Goal: Communication & Community: Participate in discussion

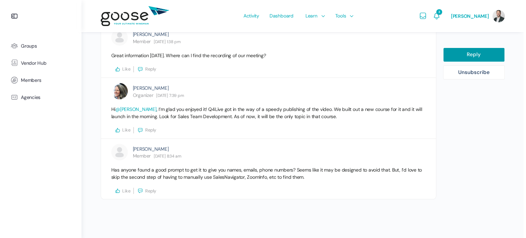
scroll to position [644, 0]
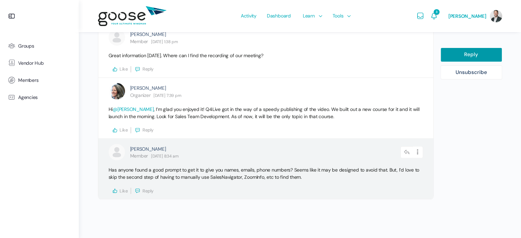
click at [145, 189] on span "Reply" at bounding box center [147, 191] width 11 height 6
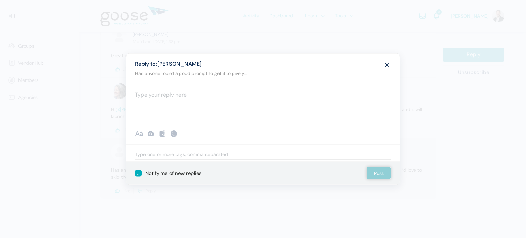
click at [174, 98] on div at bounding box center [262, 103] width 273 height 41
click at [231, 97] on p "If I try to batch the ask, the output detriorates." at bounding box center [263, 94] width 256 height 9
click at [261, 93] on p "If I try to batch the ask, the output deteriorates." at bounding box center [263, 94] width 256 height 9
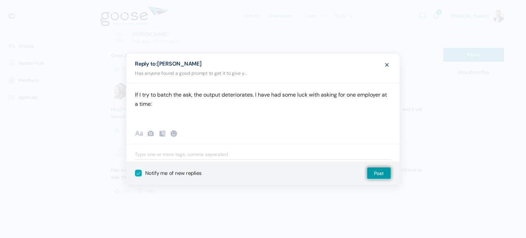
click at [190, 95] on p "If I try to batch the ask, the output deteriorates. I have had some luck with a…" at bounding box center [263, 99] width 256 height 18
click at [260, 105] on p "If I try to batch the ask for multiple employers, the output deteriorates. I ha…" at bounding box center [263, 99] width 256 height 18
click at [153, 115] on p "I asked "" at bounding box center [263, 116] width 256 height 9
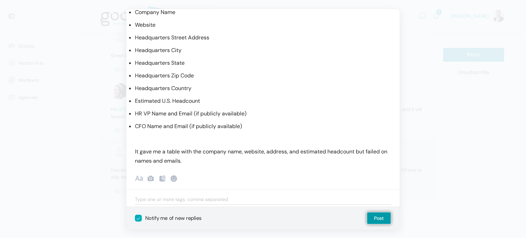
scroll to position [73, 0]
click at [221, 158] on p "It gave me a table with the company name, website, address, and estimated headc…" at bounding box center [263, 156] width 256 height 18
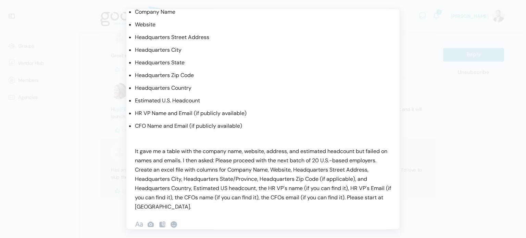
click at [225, 159] on p "It gave me a table with the company name, website, address, and estimated headc…" at bounding box center [263, 179] width 256 height 65
click at [278, 159] on p "It gave me a table with the company name, website, address, and estimated headc…" at bounding box center [263, 179] width 256 height 65
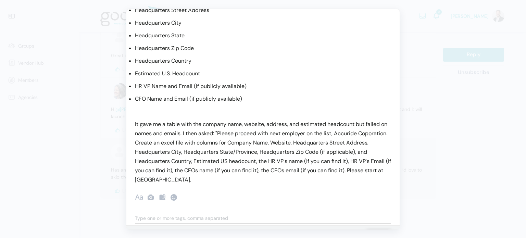
scroll to position [107, 0]
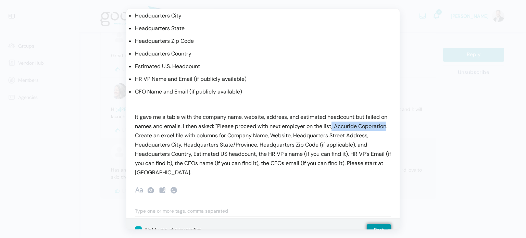
drag, startPoint x: 341, startPoint y: 126, endPoint x: 163, endPoint y: 134, distance: 178.2
click at [163, 134] on p "It gave me a table with the company name, website, address, and estimated headc…" at bounding box center [263, 145] width 256 height 65
click at [215, 180] on div "If I try to batch the ask for multiple employers, the output deteriorates. I ha…" at bounding box center [262, 87] width 273 height 310
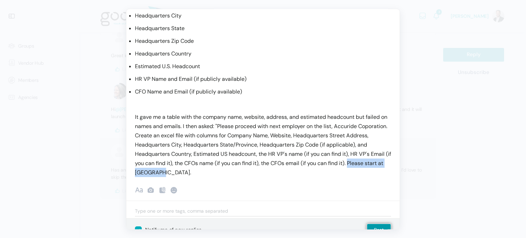
drag, startPoint x: 207, startPoint y: 171, endPoint x: 131, endPoint y: 170, distance: 75.7
click at [131, 170] on div "If I try to batch the ask for multiple employers, the output deteriorates. I ha…" at bounding box center [262, 55] width 273 height 246
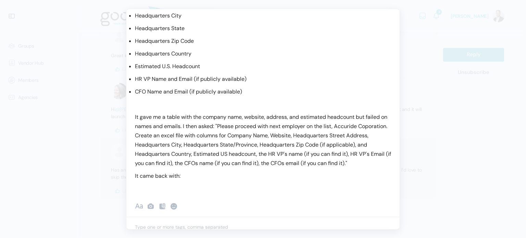
click at [190, 189] on p at bounding box center [263, 188] width 256 height 9
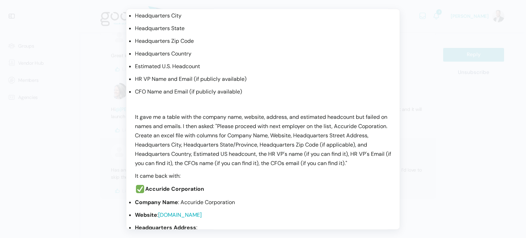
click at [130, 191] on div "If I try to batch the ask for multiple employers, the output deteriorates. I ha…" at bounding box center [262, 155] width 273 height 446
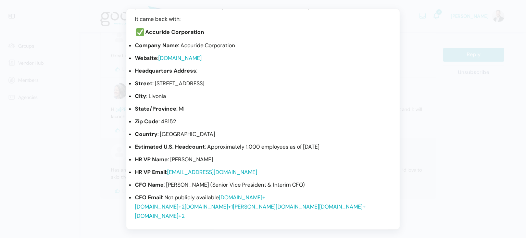
scroll to position [278, 0]
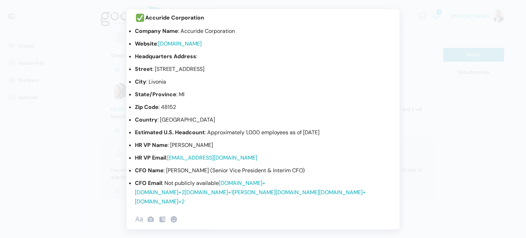
click at [156, 193] on link "accuridecorp.com+2accuridecorp.com+2" at bounding box center [200, 188] width 130 height 16
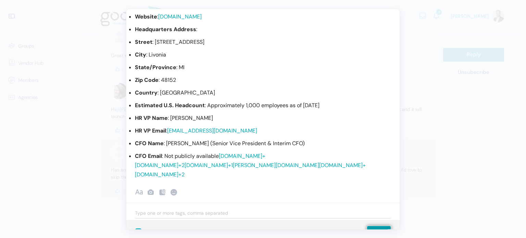
scroll to position [312, 0]
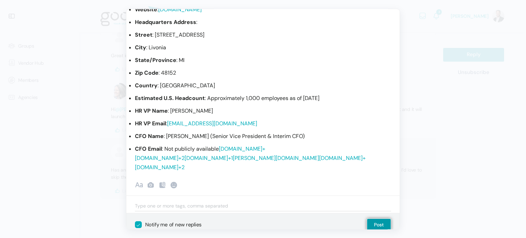
click at [219, 176] on div "Recent Smileys & People Animals & Nature Food & Drink Activity Travel & Places …" at bounding box center [262, 186] width 273 height 20
click at [217, 171] on p "CFO Email : Not publicly available accuridecorp.com+2accuridecorp.com+2 pitchbo…" at bounding box center [263, 159] width 256 height 28
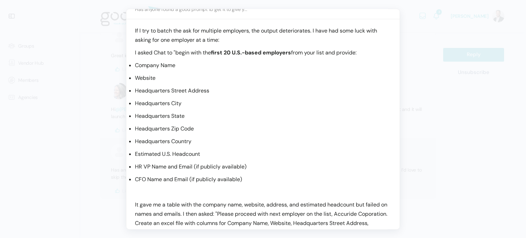
scroll to position [0, 0]
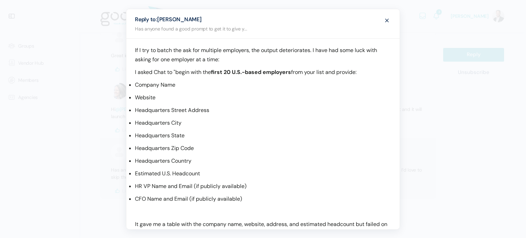
click at [262, 60] on p "If I try to batch the ask for multiple employers, the output deteriorates. I ha…" at bounding box center [263, 55] width 256 height 18
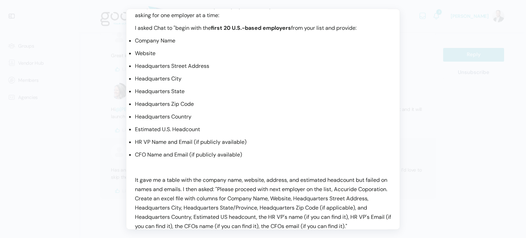
scroll to position [68, 0]
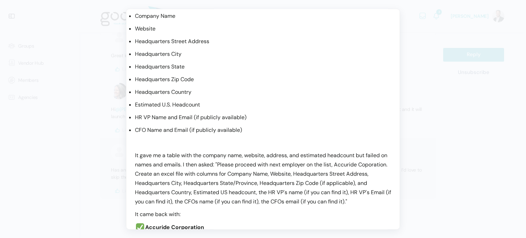
click at [133, 155] on div "If I try to batch the ask for multiple employers, the output deteriorates. I ha…" at bounding box center [262, 193] width 273 height 446
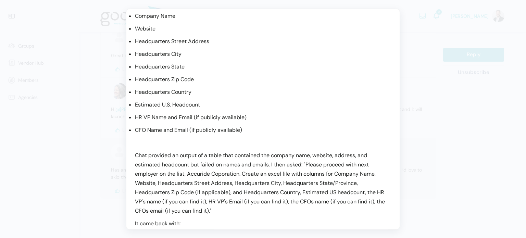
click at [225, 165] on p "Chat provided an output of a table that contained the company name, website, ad…" at bounding box center [263, 183] width 256 height 65
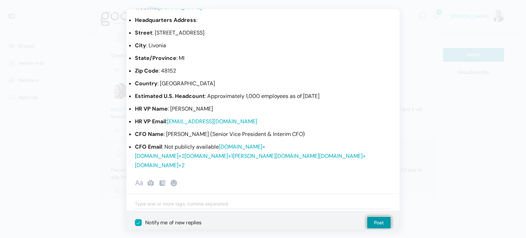
scroll to position [328, 0]
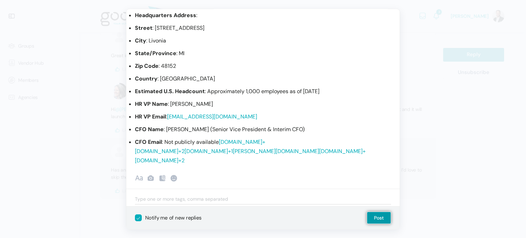
click at [184, 163] on p "CFO Email : Not publicly available accuridecorp.com+2accuridecorp.com+2 pitchbo…" at bounding box center [263, 152] width 256 height 28
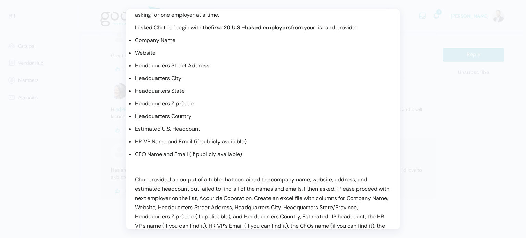
scroll to position [0, 0]
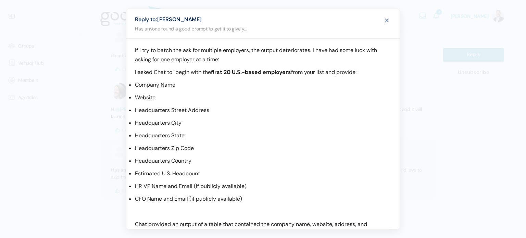
click at [224, 75] on strong "first 20 U.S.-based employers" at bounding box center [251, 71] width 80 height 7
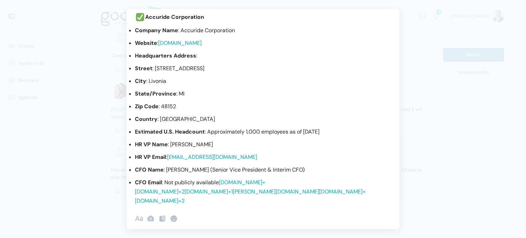
scroll to position [328, 0]
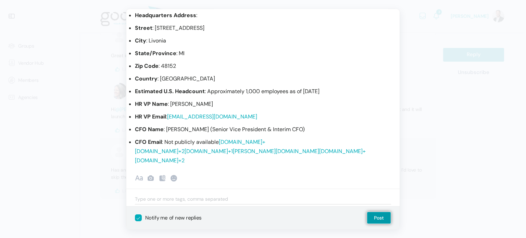
click at [214, 163] on p "CFO Email : Not publicly available accuridecorp.com+2accuridecorp.com+2 pitchbo…" at bounding box center [263, 152] width 256 height 28
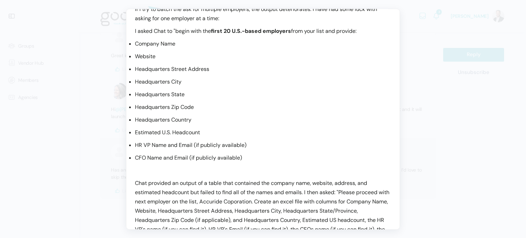
scroll to position [0, 0]
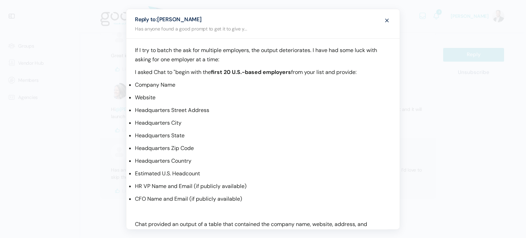
drag, startPoint x: 236, startPoint y: 85, endPoint x: 214, endPoint y: 81, distance: 22.4
click at [236, 85] on p "Company Name" at bounding box center [263, 84] width 256 height 9
click at [249, 60] on p "If I try to batch the ask for multiple employers, the output deteriorates. I ha…" at bounding box center [263, 55] width 256 height 18
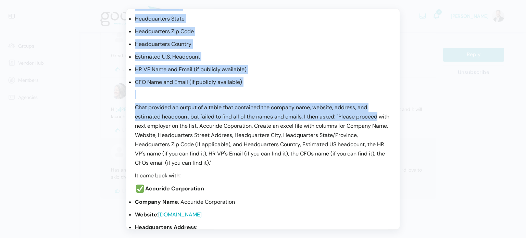
scroll to position [328, 0]
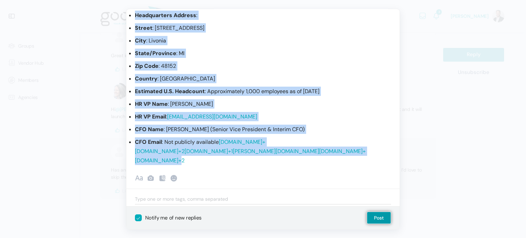
drag, startPoint x: 133, startPoint y: 70, endPoint x: 198, endPoint y: 181, distance: 129.0
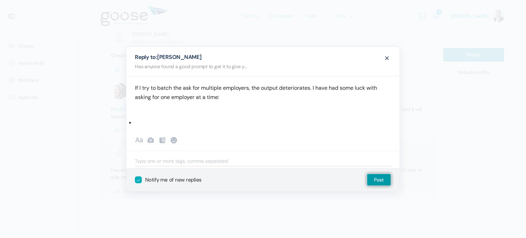
scroll to position [0, 0]
click at [158, 122] on li at bounding box center [263, 122] width 256 height 9
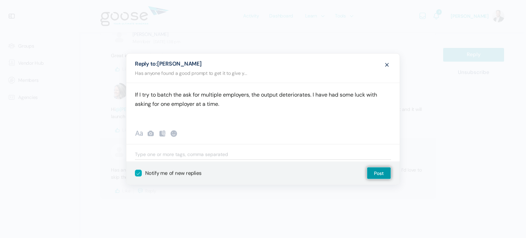
click at [136, 94] on p "If I try to batch the ask for multiple employers, the output deteriorates. I ha…" at bounding box center [263, 99] width 256 height 18
drag, startPoint x: 138, startPoint y: 93, endPoint x: 126, endPoint y: 93, distance: 11.3
click at [126, 93] on div "If I try to batch the ask for multiple employers, the output deteriorates. I ha…" at bounding box center [262, 103] width 273 height 41
click at [328, 101] on p "When I try to batch the ask for multiple employers, the output deteriorates. I …" at bounding box center [263, 99] width 256 height 18
click at [318, 117] on div "When I try to batch the ask for multiple employers, the output deteriorates. I …" at bounding box center [262, 103] width 273 height 41
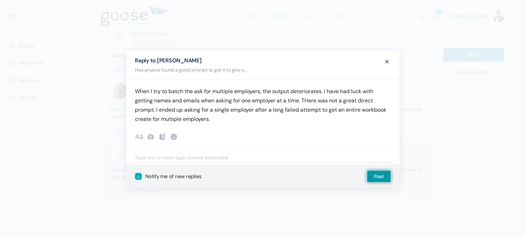
drag, startPoint x: 309, startPoint y: 100, endPoint x: 320, endPoint y: 101, distance: 11.0
click at [310, 100] on p "When I try to batch the ask for multiple employers, the output deteriorates. I …" at bounding box center [263, 105] width 256 height 37
click at [331, 117] on p "When I try to batch the ask for multiple employers, the output deteriorates. I …" at bounding box center [263, 105] width 256 height 37
click at [257, 120] on p "When I try to batch the ask for multiple employers, the output deteriorates. I …" at bounding box center [263, 105] width 256 height 37
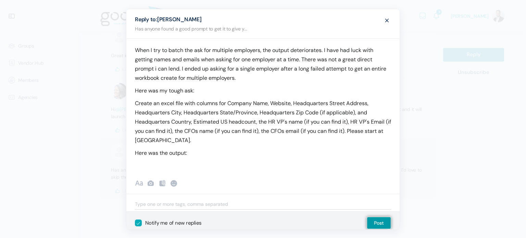
click at [186, 168] on p at bounding box center [263, 165] width 256 height 9
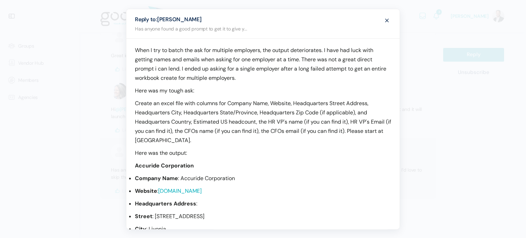
click at [231, 149] on p "Here was the output:" at bounding box center [263, 152] width 256 height 9
click at [220, 138] on p "Create an excel file with columns for Company Name, Website, Headquarters Stree…" at bounding box center [263, 122] width 256 height 46
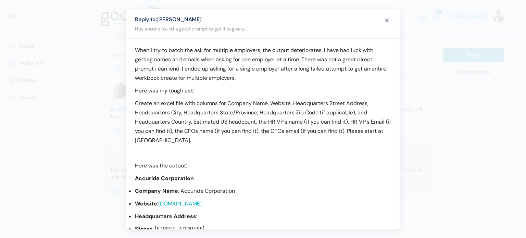
drag, startPoint x: 136, startPoint y: 101, endPoint x: 164, endPoint y: 112, distance: 30.7
click at [136, 102] on p "Create an excel file with columns for Company Name, Website, Headquarters Stree…" at bounding box center [263, 122] width 256 height 46
click at [224, 142] on p ""Create an excel file with columns for Company Name, Website, Headquarters Stre…" at bounding box center [263, 122] width 256 height 46
click at [285, 90] on p "Here was my tough ask:" at bounding box center [263, 90] width 256 height 9
click at [292, 79] on p "When I try to batch the ask for multiple employers, the output deteriorates. I …" at bounding box center [263, 64] width 256 height 37
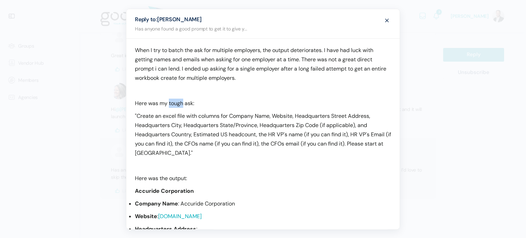
drag, startPoint x: 169, startPoint y: 102, endPoint x: 184, endPoint y: 104, distance: 14.3
click at [184, 104] on p "Here was my tough ask:" at bounding box center [263, 103] width 256 height 9
click at [239, 103] on p "Here was my final ask that generated a pisitive result:" at bounding box center [263, 103] width 256 height 9
click at [296, 156] on p ""Create an excel file with columns for Company Name, Website, Headquarters Stre…" at bounding box center [263, 134] width 256 height 46
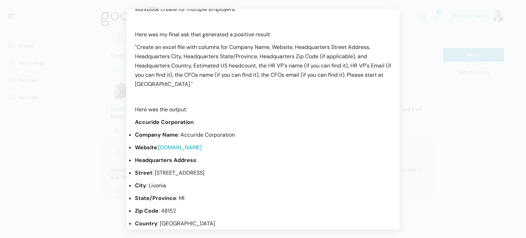
scroll to position [34, 0]
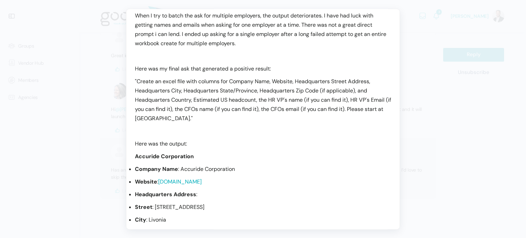
click at [283, 49] on div "When I try to batch the ask for multiple employers, the output deteriorates. I …" at bounding box center [262, 165] width 273 height 322
click at [287, 42] on p "When I try to batch the ask for multiple employers, the output deteriorates. I …" at bounding box center [263, 29] width 256 height 37
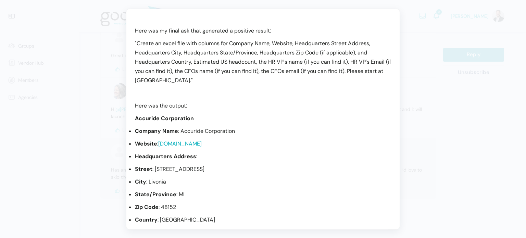
scroll to position [0, 0]
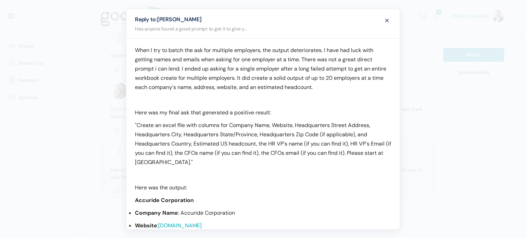
click at [264, 49] on p "When I try to batch the ask for multiple employers, the output deteriorates. I …" at bounding box center [263, 69] width 256 height 46
click at [275, 50] on p "When I try to batch the ask for multiple employers, the output deteriorates. I …" at bounding box center [263, 69] width 256 height 46
click at [135, 49] on p "When I try to batch the ask for multiple employers, the quality of the output d…" at bounding box center [263, 69] width 256 height 46
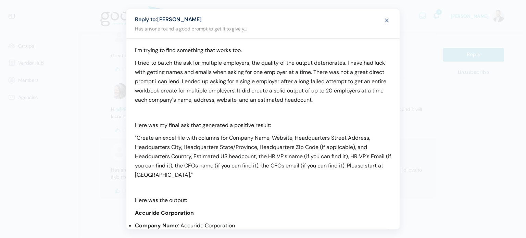
click at [202, 62] on p "I tried to batch the ask for multiple employers, the quality of the output dete…" at bounding box center [263, 81] width 256 height 46
click at [349, 61] on p "I tried to batch the ask for 100+ employers, but the quality of the output dete…" at bounding box center [263, 81] width 256 height 46
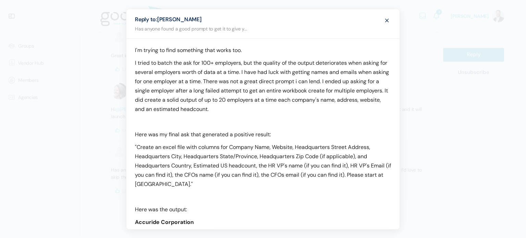
click at [243, 61] on p "I tried to batch the ask for 100+ employers, but the quality of the output dete…" at bounding box center [263, 85] width 256 height 55
click at [162, 70] on p "I tried to batch the ask for 100+ employers. I found that the quality of the ou…" at bounding box center [263, 85] width 256 height 55
click at [285, 71] on p "I tried to batch the ask for 100+ employers. I found that the quality of the ou…" at bounding box center [263, 85] width 256 height 55
click at [384, 89] on p "I tried to batch the ask for 100+ employers. I found that the quality of the ou…" at bounding box center [263, 85] width 256 height 55
click at [319, 91] on p "I tried to batch the ask for 100+ employers. I found that the quality of the ou…" at bounding box center [263, 85] width 256 height 55
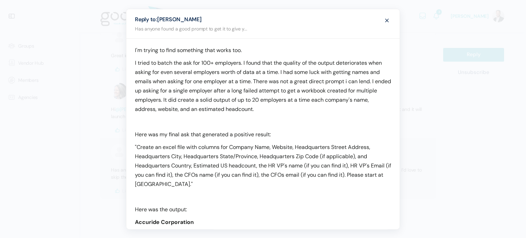
click at [291, 109] on p "I tried to batch the ask for 100+ employers. I found that the quality of the ou…" at bounding box center [263, 85] width 256 height 55
click at [186, 100] on p "I tried to batch the ask for 100+ employers. I found that the quality of the ou…" at bounding box center [263, 85] width 256 height 55
click at [191, 98] on p "I tried to batch the ask for 100+ employers. I found that the quality of the ou…" at bounding box center [263, 85] width 256 height 55
click at [374, 105] on p "I tried to batch the ask for 100+ employers. I found that the quality of the ou…" at bounding box center [263, 85] width 256 height 55
click at [368, 62] on p "I tried to batch the ask for 100+ employers. I found that the quality of the ou…" at bounding box center [263, 85] width 256 height 55
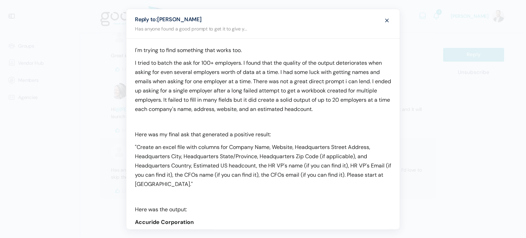
drag, startPoint x: 264, startPoint y: 62, endPoint x: 279, endPoint y: 68, distance: 16.3
click at [264, 62] on p "I tried to batch the ask for 100+ employers. I found that the quality of the ou…" at bounding box center [263, 85] width 256 height 55
click at [274, 62] on p "I tried to batch the ask for 100+ employers. I found the quality of the output …" at bounding box center [263, 85] width 256 height 55
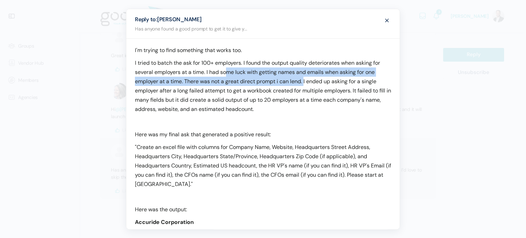
drag, startPoint x: 305, startPoint y: 80, endPoint x: 229, endPoint y: 72, distance: 76.4
click at [229, 72] on p "I tried to batch the ask for 100+ employers. I found the output quality deterio…" at bounding box center [263, 85] width 256 height 55
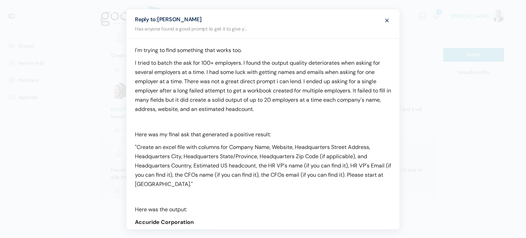
click at [353, 90] on p "I tried to batch the ask for 100+ employers. I found the output quality deterio…" at bounding box center [263, 85] width 256 height 55
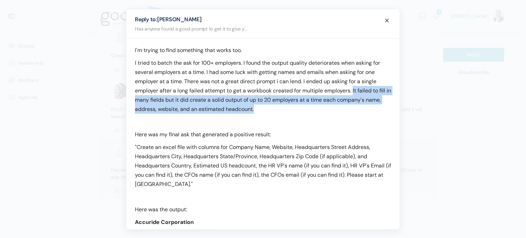
drag, startPoint x: 300, startPoint y: 109, endPoint x: 355, endPoint y: 88, distance: 58.8
click at [355, 88] on p "I tried to batch the ask for 100+ employers. I found the output quality deterio…" at bounding box center [263, 85] width 256 height 55
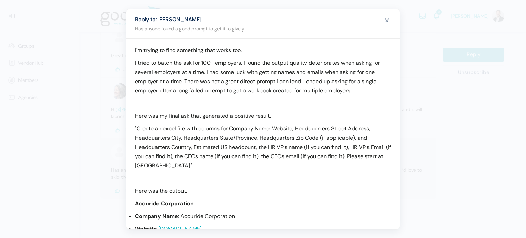
click at [205, 72] on p "I tried to batch the ask for 100+ employers. I found the output quality deterio…" at bounding box center [263, 76] width 256 height 37
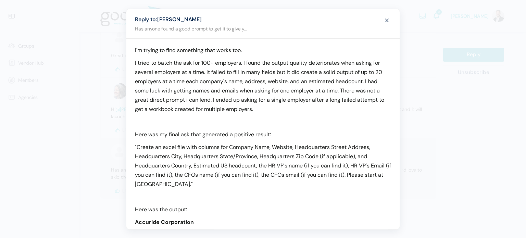
click at [356, 70] on p "I tried to batch the ask for 100+ employers. I found the output quality deterio…" at bounding box center [263, 85] width 256 height 55
click at [263, 70] on p "I tried to batch the ask for 100+ employers. I found the output quality deterio…" at bounding box center [263, 85] width 256 height 55
click at [260, 72] on p "I tried to batch the ask for 100+ employers. I found the output quality deterio…" at bounding box center [263, 85] width 256 height 55
click at [211, 72] on p "I tried to batch the ask for 100+ employers. I found the output quality deterio…" at bounding box center [263, 85] width 256 height 55
click at [214, 73] on p "I tried to batch the ask for 100+ employers. I found the output quality deterio…" at bounding box center [263, 85] width 256 height 55
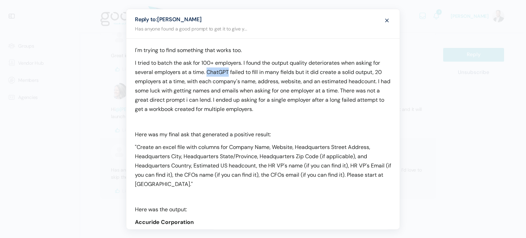
drag, startPoint x: 217, startPoint y: 73, endPoint x: 210, endPoint y: 73, distance: 7.5
click at [210, 73] on p "I tried to batch the ask for 100+ employers. I found the output quality deterio…" at bounding box center [263, 85] width 256 height 55
click at [286, 73] on p "I tried to batch the ask for 100+ employers. I found the output quality deterio…" at bounding box center [263, 85] width 256 height 55
click at [374, 71] on p "I tried to batch the ask for 100+ employers. I found the output quality deterio…" at bounding box center [263, 85] width 256 height 55
click at [136, 89] on p "I tried to batch the ask for 100+ employers. I found the output quality deterio…" at bounding box center [263, 85] width 256 height 55
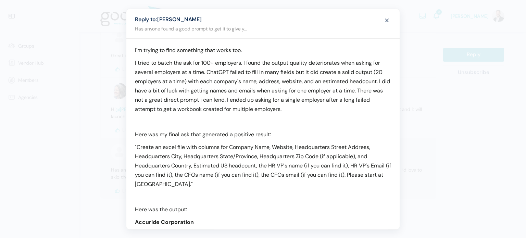
click at [221, 90] on p "I tried to batch the ask for 100+ employers. I found the output quality deterio…" at bounding box center [263, 85] width 256 height 55
click at [358, 111] on p "I tried to batch the ask for 100+ employers. I found the output quality deterio…" at bounding box center [263, 85] width 256 height 55
click at [166, 100] on p "I tried to batch the ask for 100+ employers. I found the output quality deterio…" at bounding box center [263, 85] width 256 height 55
click at [149, 101] on p "I tried to batch the ask for 100+ employers. I found the output quality deterio…" at bounding box center [263, 85] width 256 height 55
click at [334, 106] on p "I tried to batch the ask for 100+ employers. I found the output quality deterio…" at bounding box center [263, 85] width 256 height 55
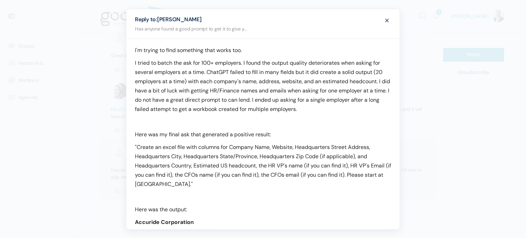
click at [269, 99] on p "I tried to batch the ask for 100+ employers. I found the output quality deterio…" at bounding box center [263, 85] width 256 height 55
click at [270, 98] on p "I tried to batch the ask for 100+ employers. I found the output quality deterio…" at bounding box center [263, 85] width 256 height 55
click at [352, 120] on p at bounding box center [263, 121] width 256 height 9
click at [190, 108] on p "I tried to batch the ask for 100+ employers. I found the output quality deterio…" at bounding box center [263, 85] width 256 height 55
click at [377, 109] on p "I tried to batch the ask for 100+ employers. I found the output quality deterio…" at bounding box center [263, 85] width 256 height 55
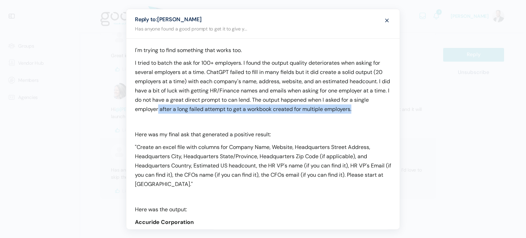
drag, startPoint x: 369, startPoint y: 106, endPoint x: 175, endPoint y: 107, distance: 194.8
click at [175, 107] on p "I tried to batch the ask for 100+ employers. I found the output quality deterio…" at bounding box center [263, 85] width 256 height 55
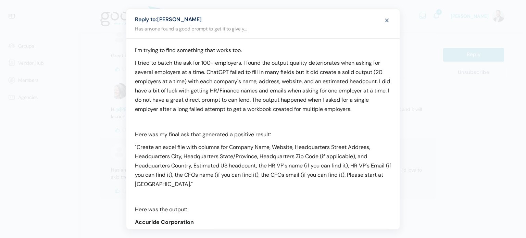
click at [361, 99] on p "I tried to batch the ask for 100+ employers. I found the output quality deterio…" at bounding box center [263, 85] width 256 height 55
click at [345, 98] on p "I tried to batch the ask for 100+ employers. I found the output quality deterio…" at bounding box center [263, 85] width 256 height 55
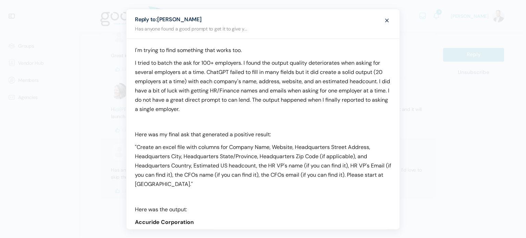
click at [201, 100] on p "I tried to batch the ask for 100+ employers. I found the output quality deterio…" at bounding box center [263, 85] width 256 height 55
click at [341, 116] on div "I'm trying to find something that works too. I tried to batch the ask for 100+ …" at bounding box center [262, 214] width 273 height 353
click at [359, 100] on p "I tried to batch the ask for 100+ employers. I found the output quality deterio…" at bounding box center [263, 85] width 256 height 55
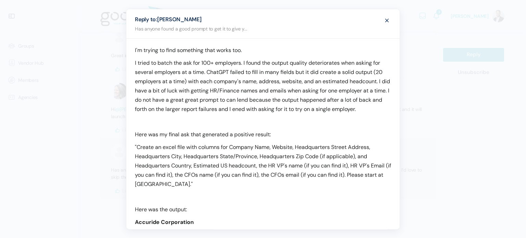
click at [263, 109] on p "I tried to batch the ask for 100+ employers. I found the output quality deterio…" at bounding box center [263, 85] width 256 height 55
click at [244, 99] on p "I tried to batch the ask for 100+ employers. I found the output quality deterio…" at bounding box center [263, 85] width 256 height 55
click at [168, 107] on p "I tried to batch the ask for 100+ employers. I found the output quality deterio…" at bounding box center [263, 85] width 256 height 55
drag, startPoint x: 156, startPoint y: 89, endPoint x: 136, endPoint y: 90, distance: 20.2
click at [136, 90] on p "I tried to batch the ask for 100+ employers. I found the output quality deterio…" at bounding box center [263, 85] width 256 height 55
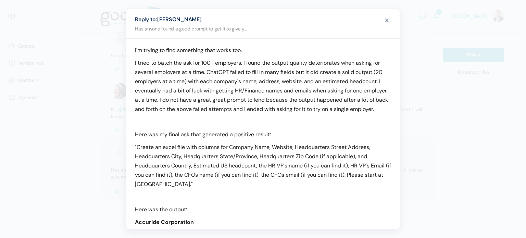
click at [265, 108] on p "I tried to batch the ask for 100+ employers. I found the output quality deterio…" at bounding box center [263, 85] width 256 height 55
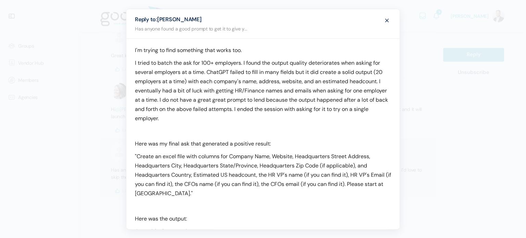
click at [226, 124] on div "I'm trying to find something that works too. I tried to batch the ask for 100+ …" at bounding box center [262, 219] width 273 height 362
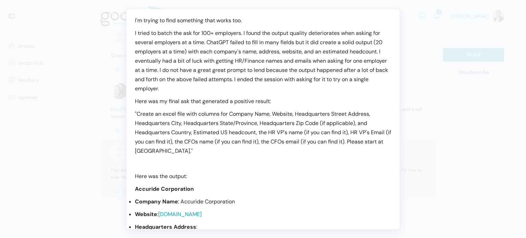
scroll to position [34, 0]
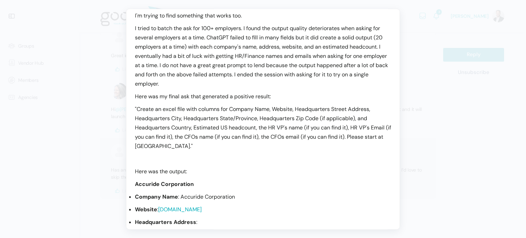
click at [197, 165] on div "I'm trying to find something that works too. I tried to batch the ask for 100+ …" at bounding box center [262, 179] width 273 height 350
click at [199, 159] on p at bounding box center [263, 158] width 256 height 9
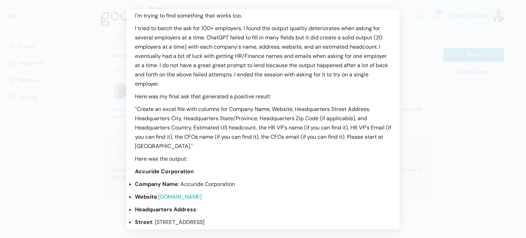
scroll to position [210, 0]
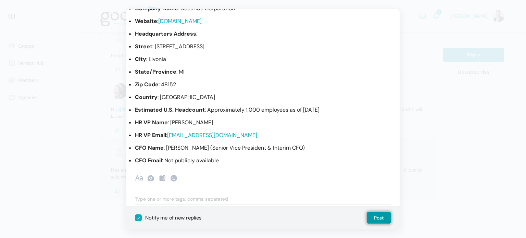
click at [310, 161] on p "CFO Email : Not publicly available" at bounding box center [263, 160] width 256 height 9
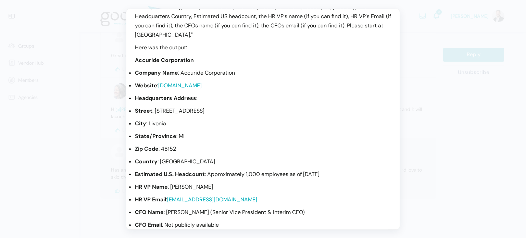
scroll to position [0, 0]
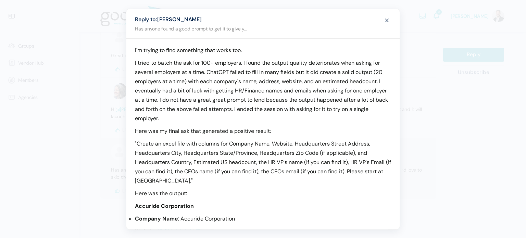
click at [209, 120] on p "I tried to batch the ask for 100+ employers. I found the output quality deterio…" at bounding box center [263, 90] width 256 height 65
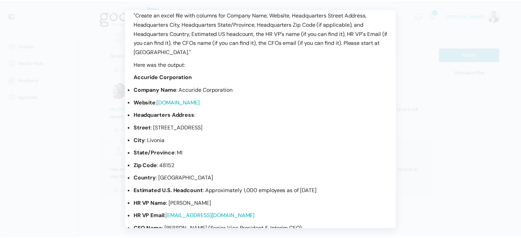
scroll to position [235, 0]
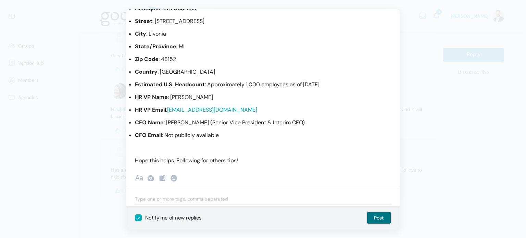
click at [370, 217] on button "Post" at bounding box center [379, 218] width 24 height 12
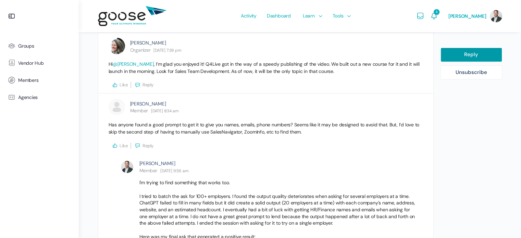
scroll to position [690, 0]
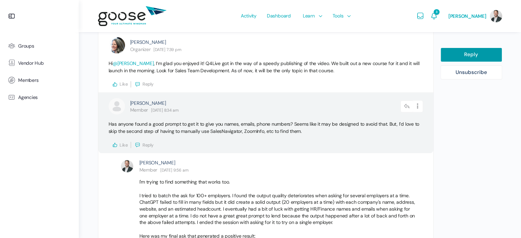
click at [123, 145] on span "Like" at bounding box center [124, 145] width 8 height 6
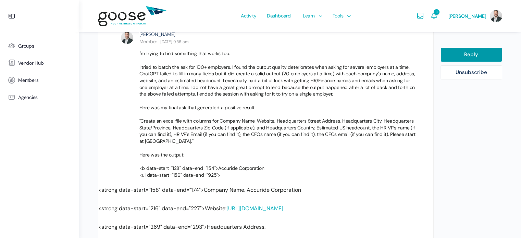
scroll to position [895, 0]
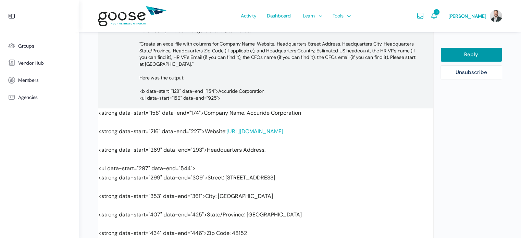
click at [247, 100] on div "I'm trying to find something that works too. I tried to batch the ask for 100+ …" at bounding box center [281, 37] width 284 height 128
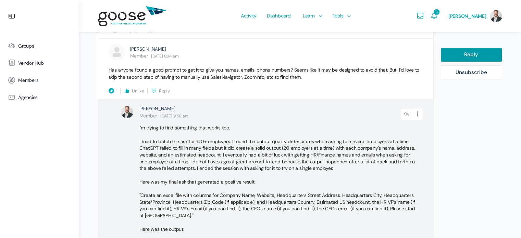
scroll to position [724, 0]
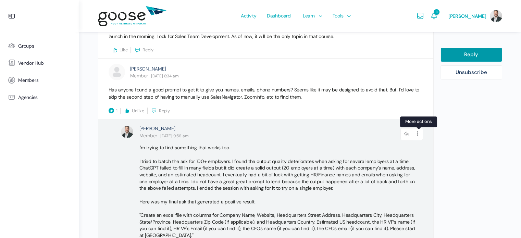
click at [418, 134] on icon at bounding box center [418, 134] width 10 height 12
click at [392, 151] on link "Edit" at bounding box center [399, 152] width 52 height 13
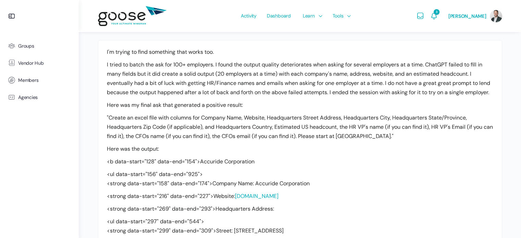
scroll to position [274, 0]
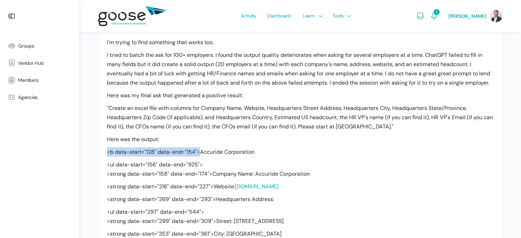
drag, startPoint x: 199, startPoint y: 161, endPoint x: 101, endPoint y: 161, distance: 97.2
click at [101, 161] on div "I'm trying to find something that works too. I tried to batch the ask for 100+ …" at bounding box center [299, 198] width 403 height 334
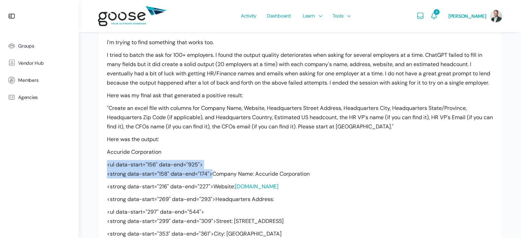
drag, startPoint x: 211, startPoint y: 182, endPoint x: 93, endPoint y: 176, distance: 117.9
click at [93, 176] on div "Sales Private Sales Discussion Member Go to Sales Hub Ask a coach Private Sales…" at bounding box center [300, 128] width 442 height 804
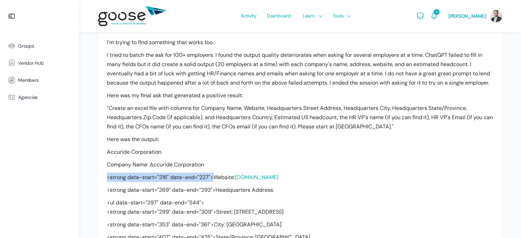
drag, startPoint x: 212, startPoint y: 185, endPoint x: 77, endPoint y: 183, distance: 135.3
click at [77, 183] on body "Groups Vendor Hub Members Agencies Activity Dashboard Learn Courses Map Your Gr…" at bounding box center [260, 123] width 521 height 795
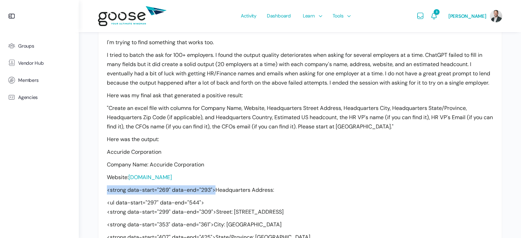
drag, startPoint x: 215, startPoint y: 197, endPoint x: 102, endPoint y: 197, distance: 113.0
click at [102, 197] on div "I'm trying to find something that works too. I tried to batch the ask for 100+ …" at bounding box center [299, 193] width 403 height 325
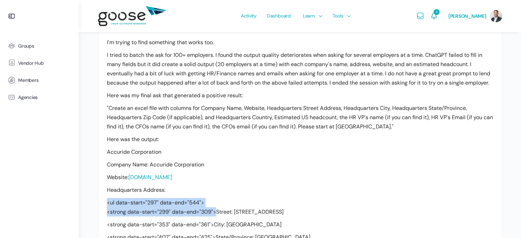
drag, startPoint x: 215, startPoint y: 221, endPoint x: 70, endPoint y: 211, distance: 145.5
click at [70, 211] on body "Groups Vendor Hub Members Agencies Activity Dashboard Learn Courses Map Your Gr…" at bounding box center [260, 123] width 521 height 795
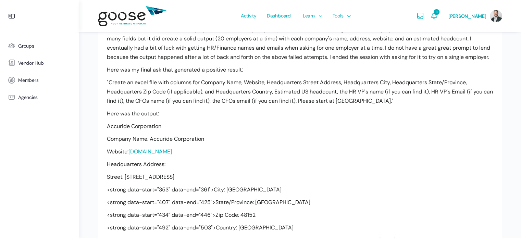
scroll to position [308, 0]
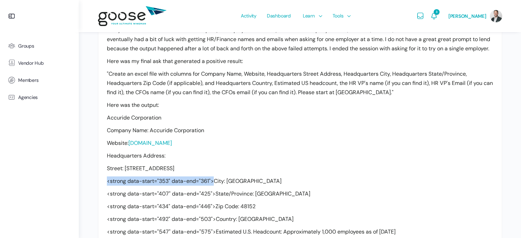
drag, startPoint x: 212, startPoint y: 190, endPoint x: 93, endPoint y: 191, distance: 118.5
click at [93, 191] on div "Sales Private Sales Discussion Member Go to Sales Hub Ask a coach Private Sales…" at bounding box center [300, 85] width 442 height 786
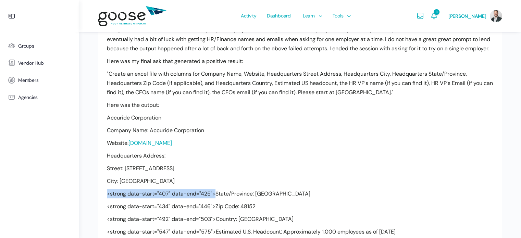
drag, startPoint x: 213, startPoint y: 201, endPoint x: 61, endPoint y: 199, distance: 151.7
click at [61, 199] on body "Groups Vendor Hub Members Agencies Activity Dashboard Learn Courses Map Your Gr…" at bounding box center [260, 85] width 521 height 786
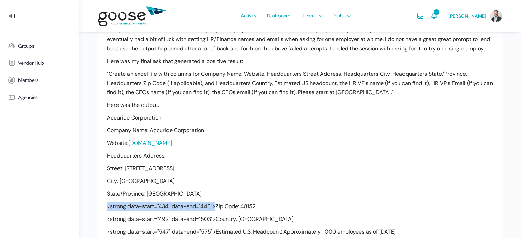
drag, startPoint x: 214, startPoint y: 215, endPoint x: 55, endPoint y: 213, distance: 159.2
click at [55, 213] on body "Groups Vendor Hub Members Agencies Activity Dashboard Learn Courses Map Your Gr…" at bounding box center [260, 85] width 521 height 786
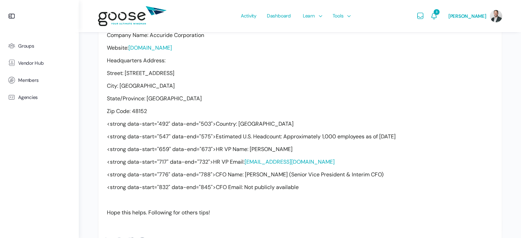
scroll to position [411, 0]
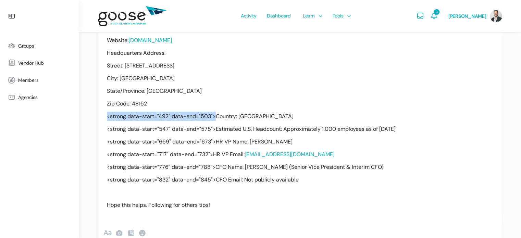
drag, startPoint x: 213, startPoint y: 124, endPoint x: 74, endPoint y: 128, distance: 139.1
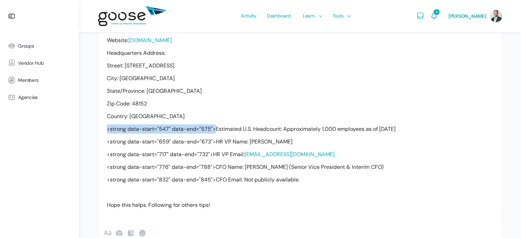
drag, startPoint x: 213, startPoint y: 137, endPoint x: 70, endPoint y: 138, distance: 143.1
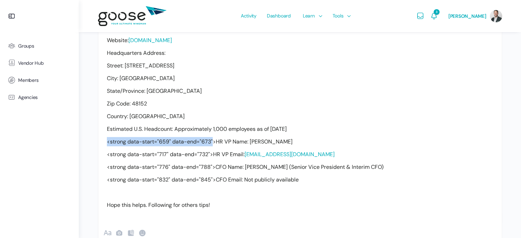
drag, startPoint x: 212, startPoint y: 150, endPoint x: 74, endPoint y: 153, distance: 138.0
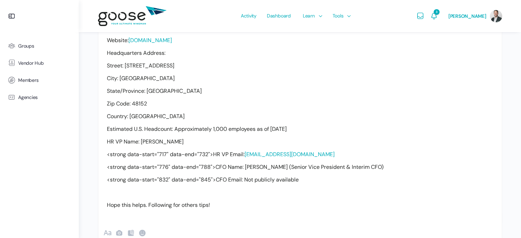
click at [210, 159] on p "<strong data-start="717" data-end="732">HR VP Email: mfreeman@accuridecorp.com" at bounding box center [300, 154] width 386 height 9
drag, startPoint x: 212, startPoint y: 163, endPoint x: 86, endPoint y: 166, distance: 126.0
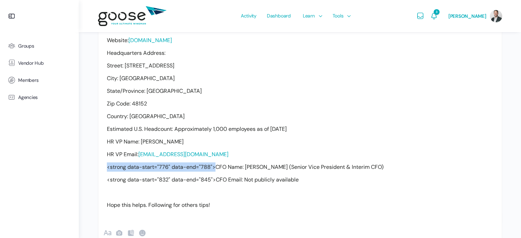
drag, startPoint x: 214, startPoint y: 175, endPoint x: 5, endPoint y: 174, distance: 208.2
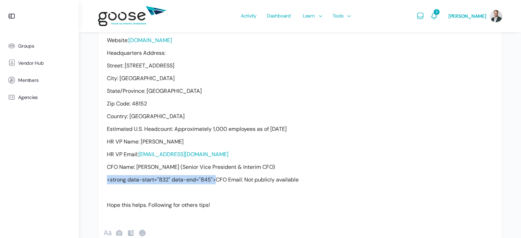
drag, startPoint x: 215, startPoint y: 188, endPoint x: 71, endPoint y: 188, distance: 144.2
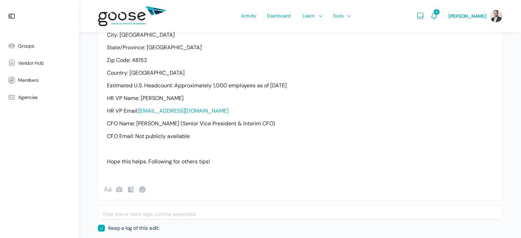
scroll to position [548, 0]
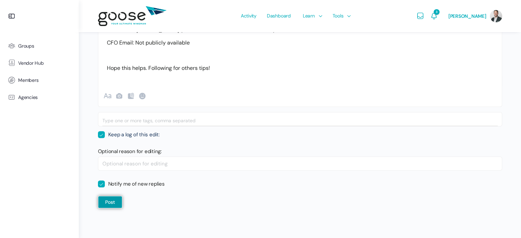
click at [101, 138] on label "Keep a log of this edit:" at bounding box center [129, 134] width 62 height 7
click at [101, 134] on input "Keep a log of this edit:" at bounding box center [100, 132] width 4 height 4
checkbox input "false"
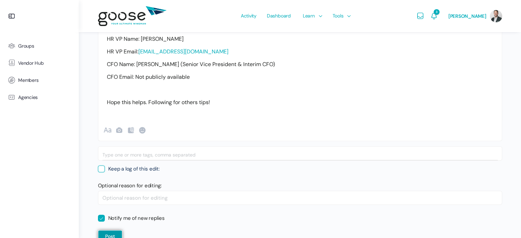
scroll to position [556, 0]
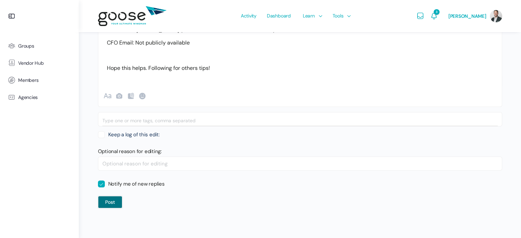
click at [113, 205] on button "Post" at bounding box center [110, 202] width 24 height 12
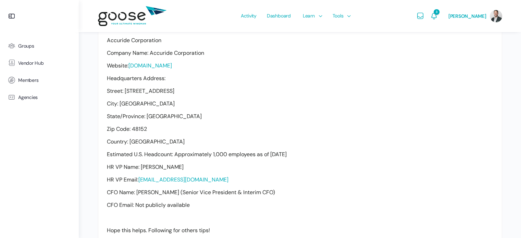
scroll to position [385, 0]
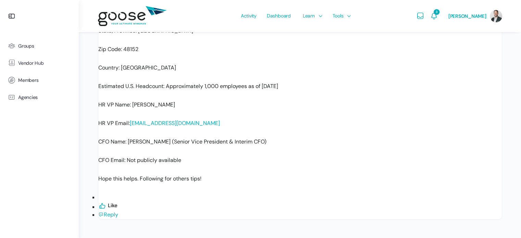
scroll to position [1082, 0]
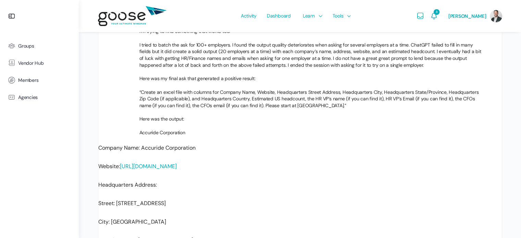
scroll to position [734, 0]
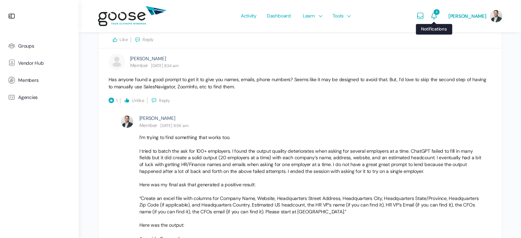
click at [439, 14] on span "3" at bounding box center [436, 11] width 5 height 5
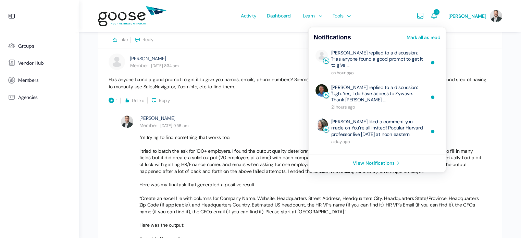
click at [384, 164] on link "View Notifications" at bounding box center [377, 162] width 137 height 17
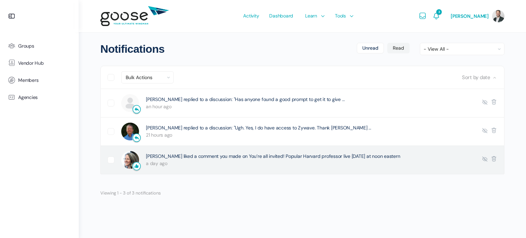
click at [237, 159] on link "[PERSON_NAME] liked a comment you made on You’re all invited! Popular Harvard p…" at bounding box center [273, 156] width 254 height 6
click at [114, 159] on label "Select this notification" at bounding box center [115, 159] width 14 height 7
click at [112, 159] on input "Select this notification" at bounding box center [110, 158] width 4 height 4
checkbox input "true"
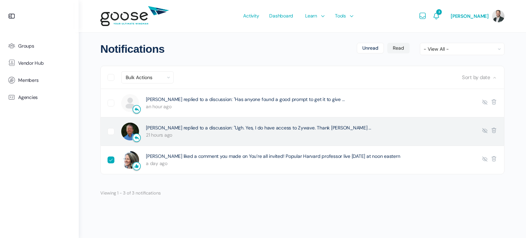
click at [112, 134] on label "Select this notification" at bounding box center [115, 131] width 14 height 7
click at [112, 133] on input "Select this notification" at bounding box center [110, 130] width 4 height 4
checkbox input "true"
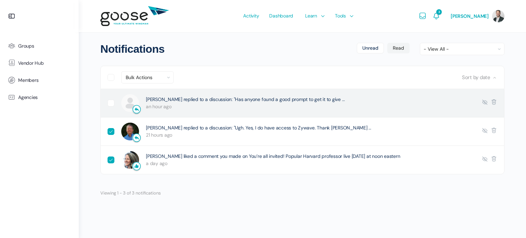
click at [111, 104] on label "Select this notification" at bounding box center [115, 103] width 14 height 7
click at [111, 104] on input "Select this notification" at bounding box center [110, 102] width 4 height 4
checkbox input "true"
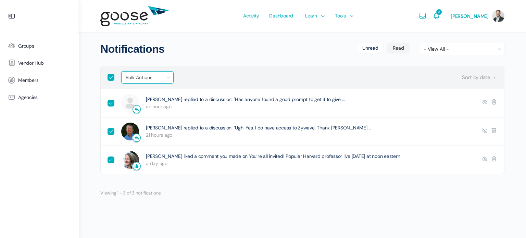
click at [151, 76] on select "Bulk Actions Mark read Delete" at bounding box center [148, 78] width 52 height 12
select select "read"
click at [122, 72] on select "Bulk Actions Mark read Delete" at bounding box center [148, 78] width 52 height 12
click at [187, 76] on input "Apply" at bounding box center [190, 78] width 27 height 12
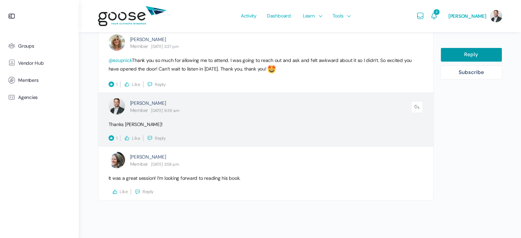
scroll to position [544, 0]
